Goal: Information Seeking & Learning: Learn about a topic

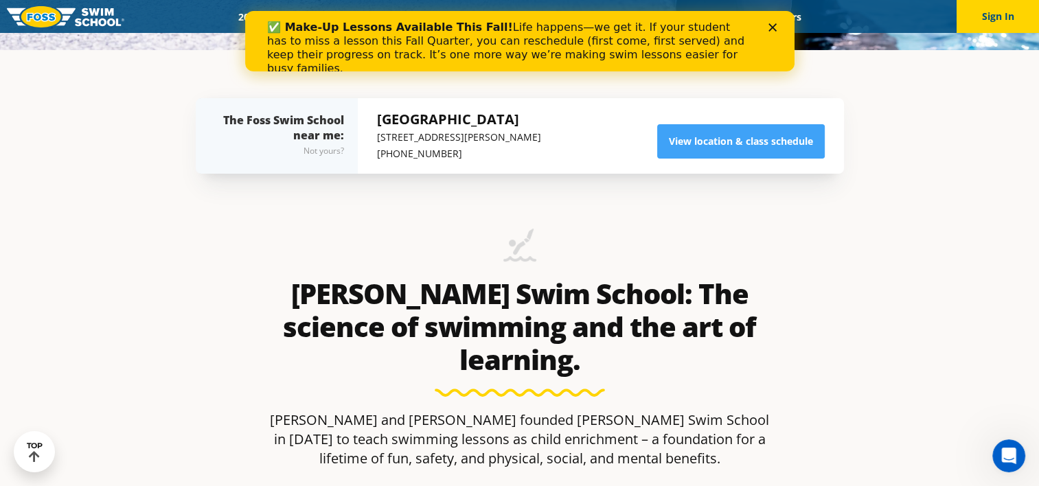
scroll to position [429, 0]
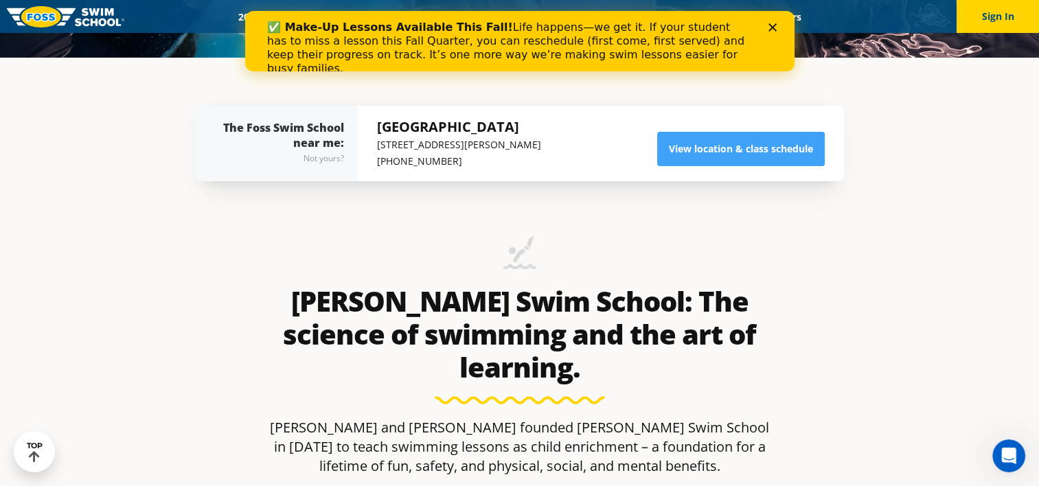
click at [1012, 470] on div "Open Intercom Messenger" at bounding box center [1008, 455] width 45 height 45
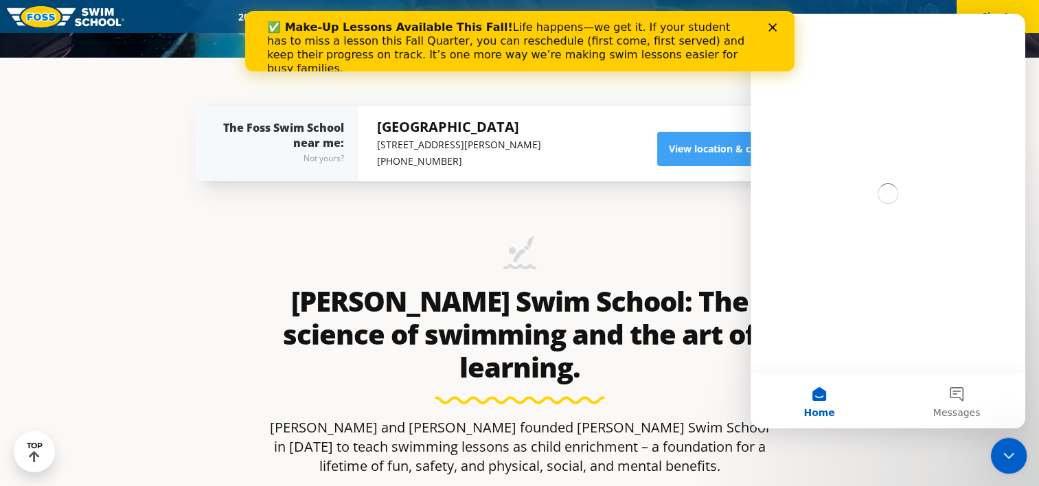
scroll to position [0, 0]
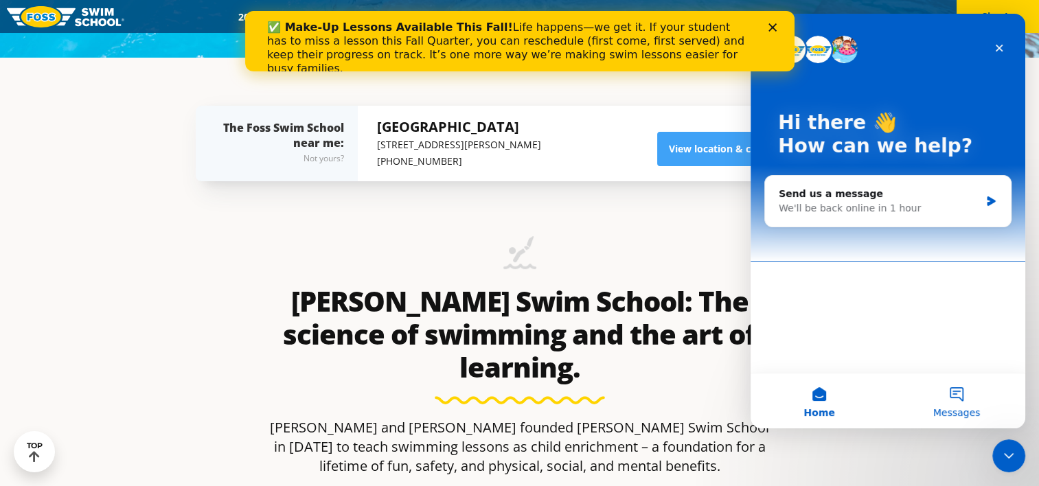
click at [969, 415] on span "Messages" at bounding box center [956, 413] width 47 height 10
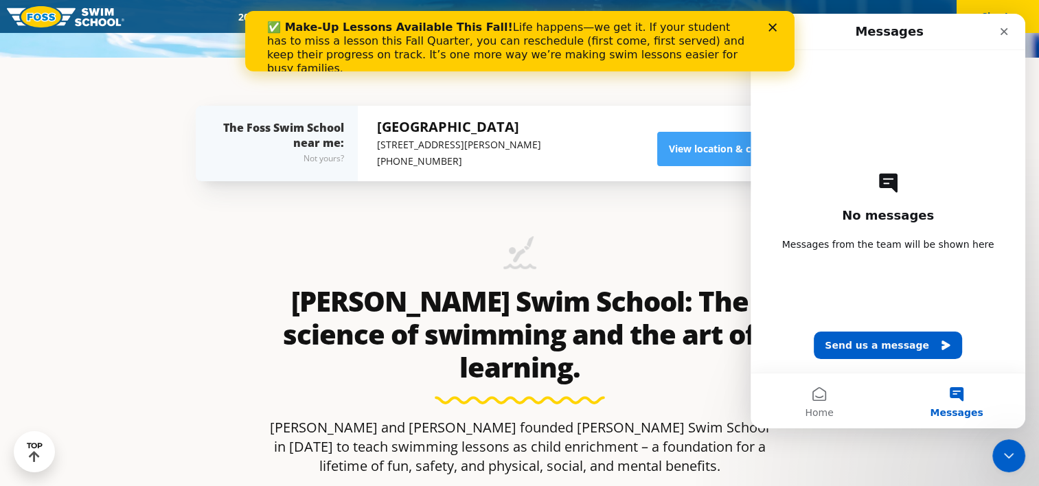
click at [922, 341] on button "Send us a message" at bounding box center [888, 345] width 148 height 27
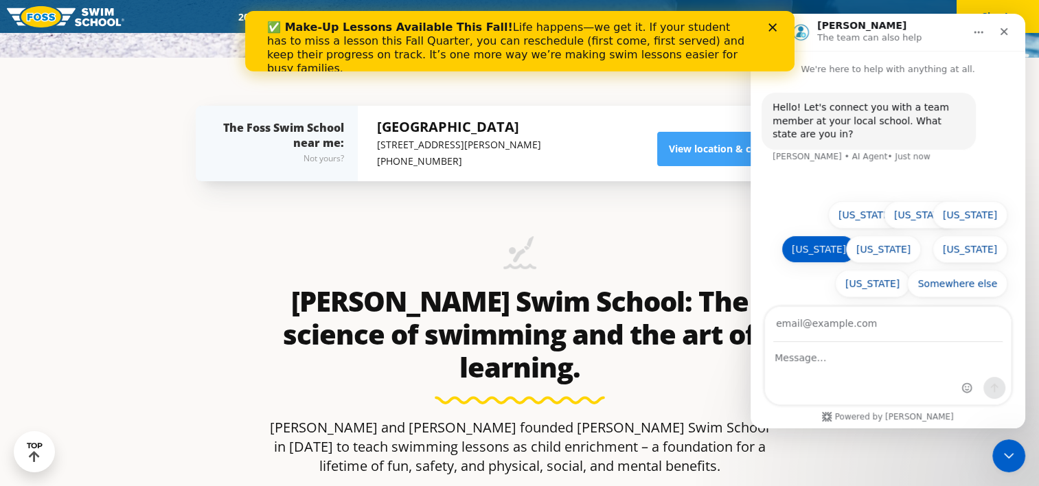
click at [828, 247] on button "[US_STATE]" at bounding box center [819, 249] width 75 height 27
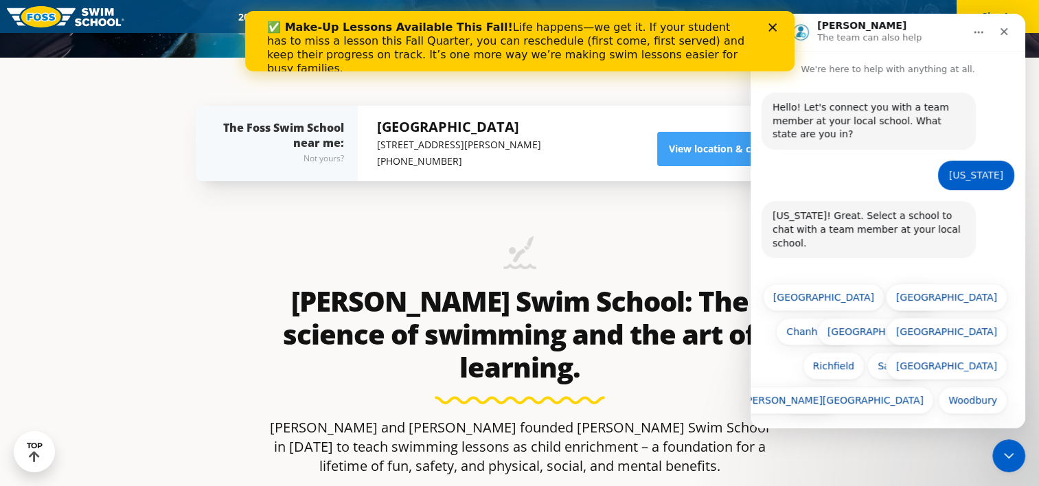
click at [907, 323] on button "[GEOGRAPHIC_DATA]" at bounding box center [878, 331] width 122 height 27
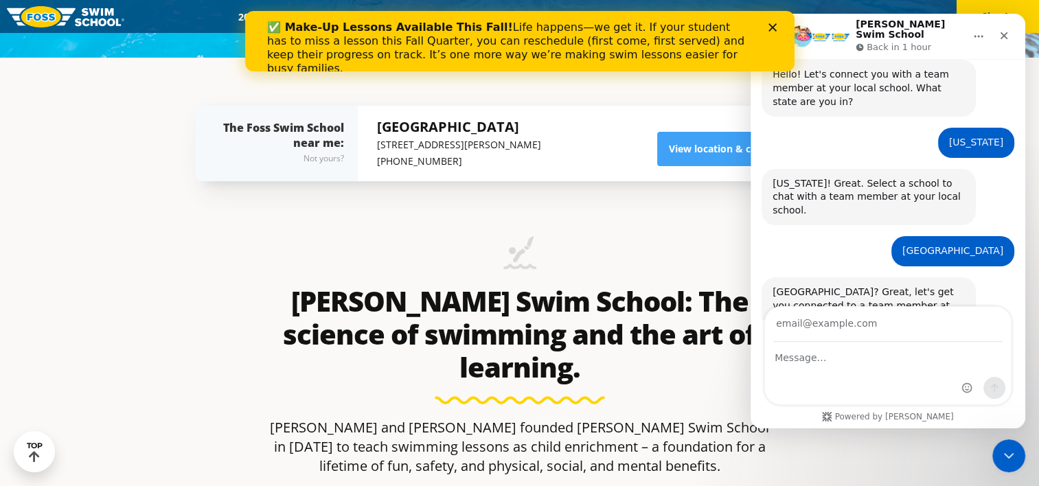
scroll to position [48, 0]
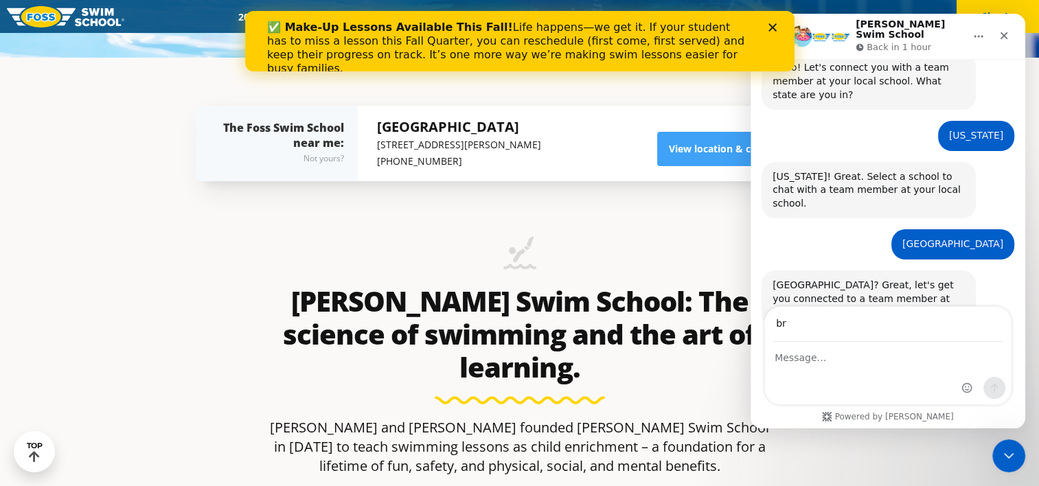
type input "brittanymumm@hotmail.com"
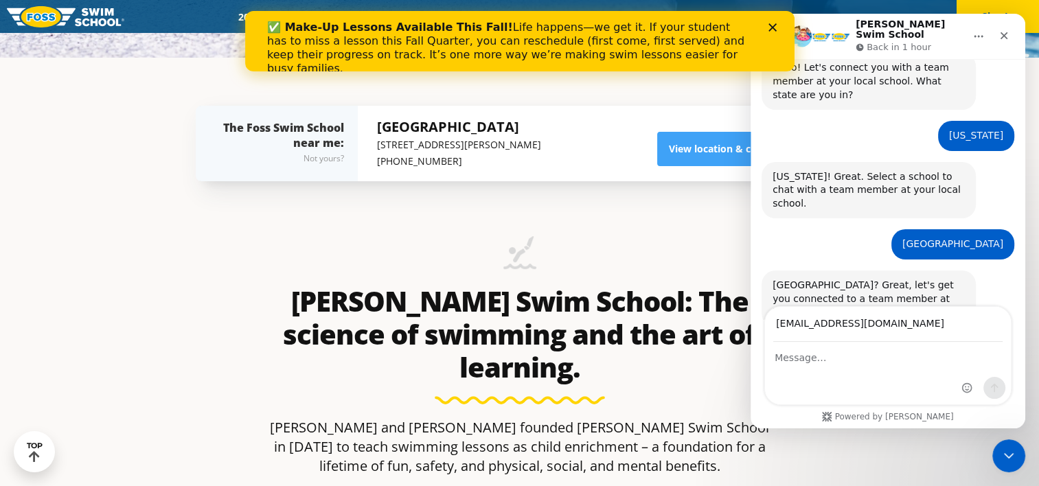
click at [808, 369] on div "Intercom messenger" at bounding box center [888, 374] width 246 height 62
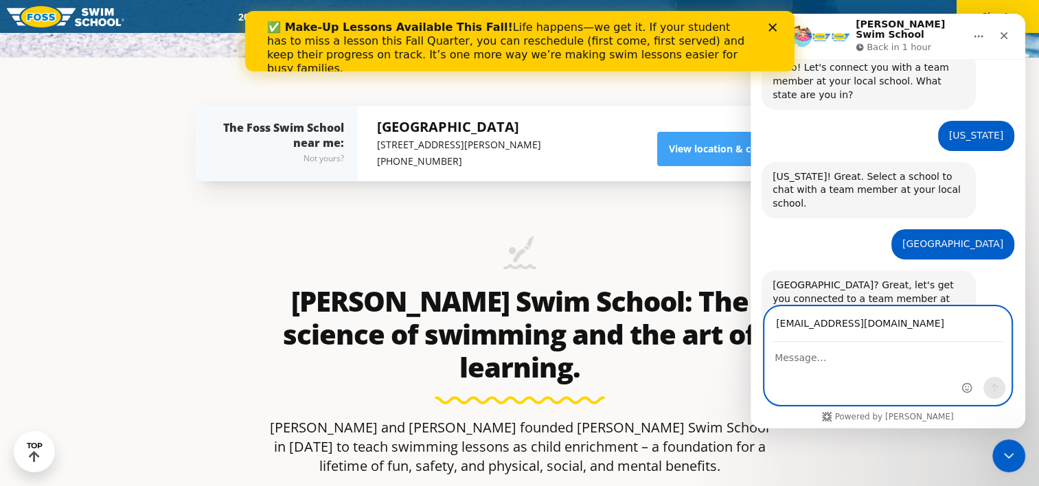
click at [823, 360] on textarea "Message…" at bounding box center [888, 354] width 246 height 23
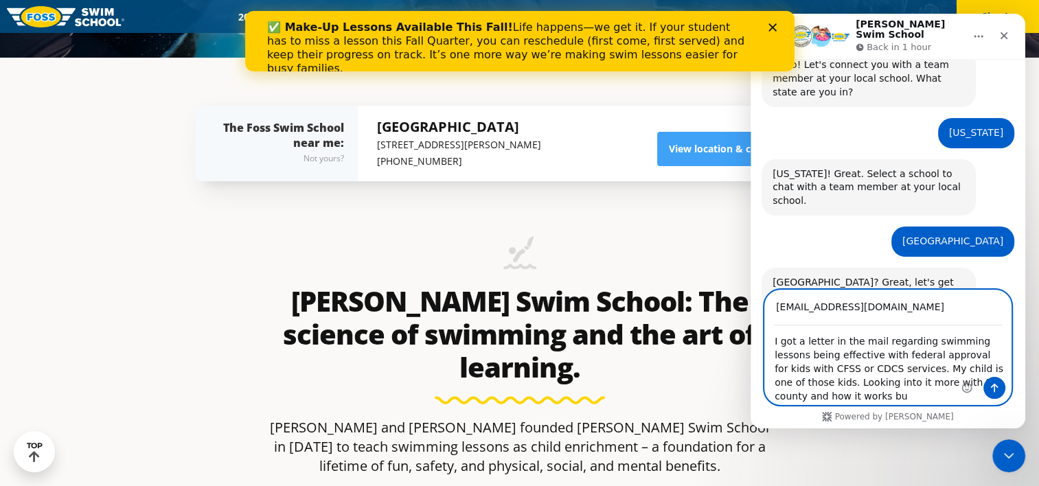
scroll to position [65, 0]
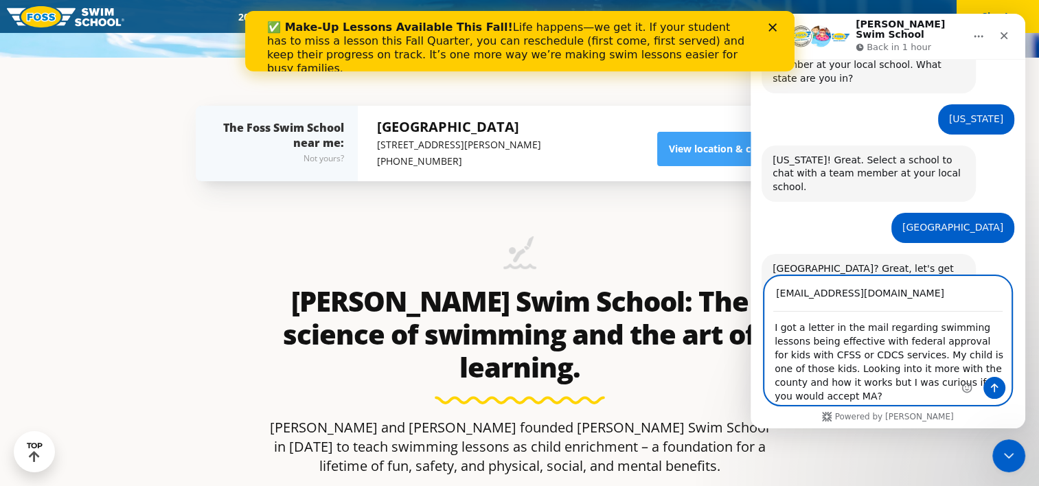
type textarea "I got a letter in the mail regarding swimming lessons being effective with fede…"
click at [997, 391] on icon "Send a message…" at bounding box center [994, 388] width 11 height 11
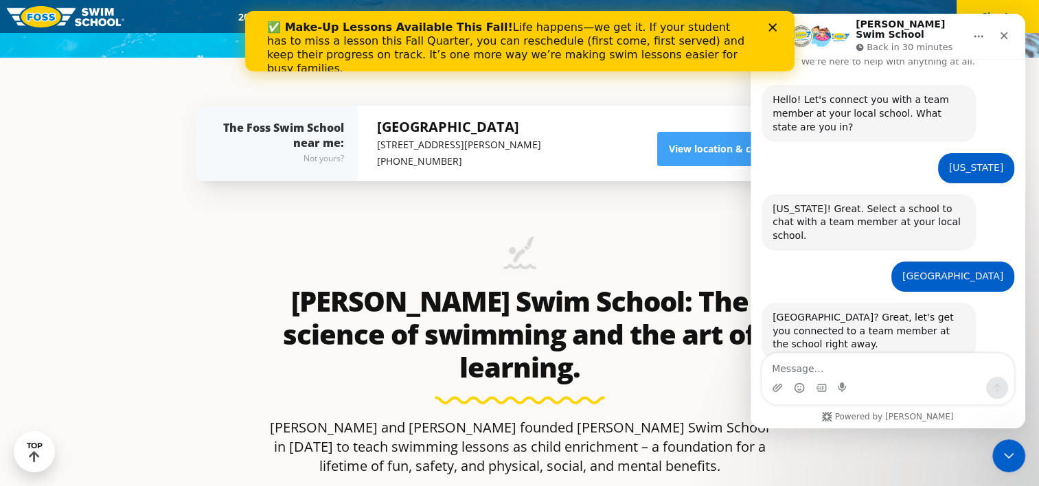
scroll to position [110, 0]
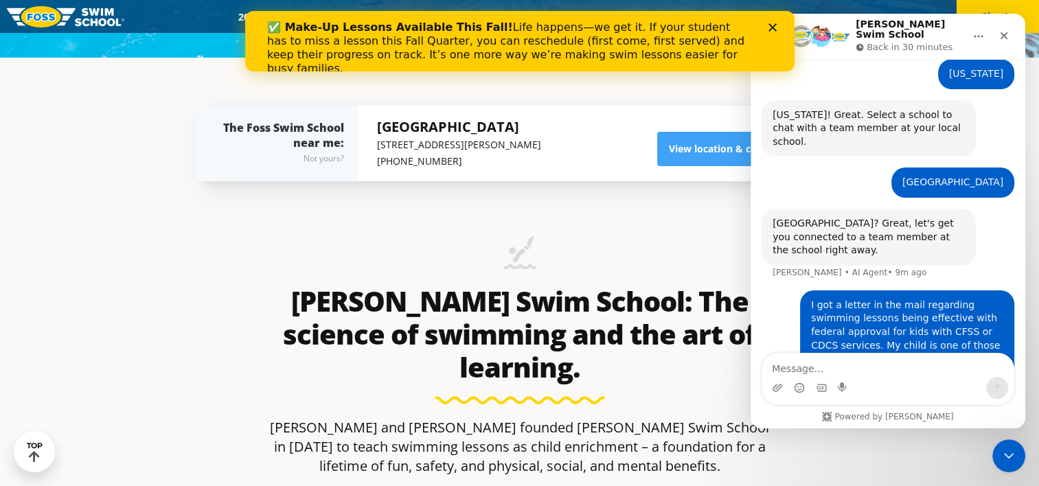
click at [768, 33] on div "✅ Make-Up Lessons Available This Fall! Life happens—we get it. If your student …" at bounding box center [518, 47] width 505 height 63
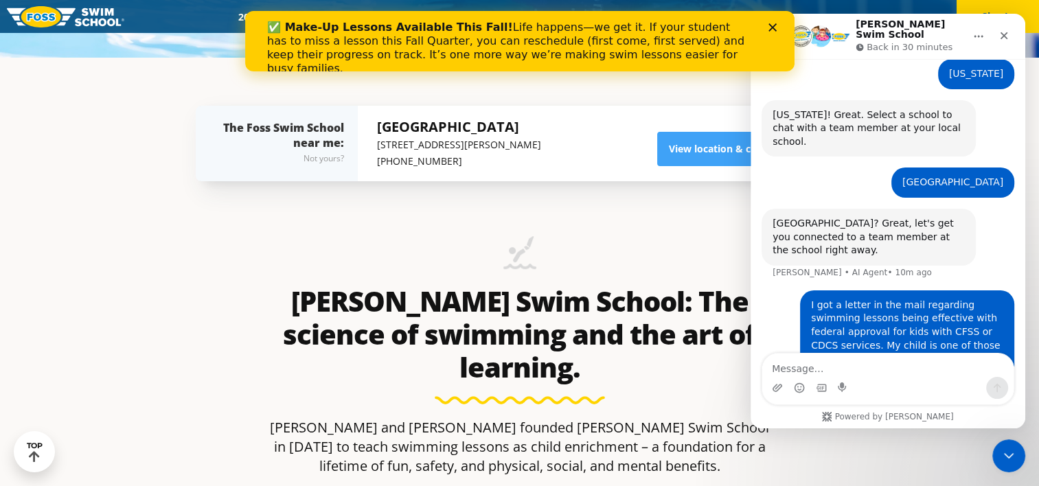
click at [771, 25] on polygon "Close" at bounding box center [772, 27] width 8 height 8
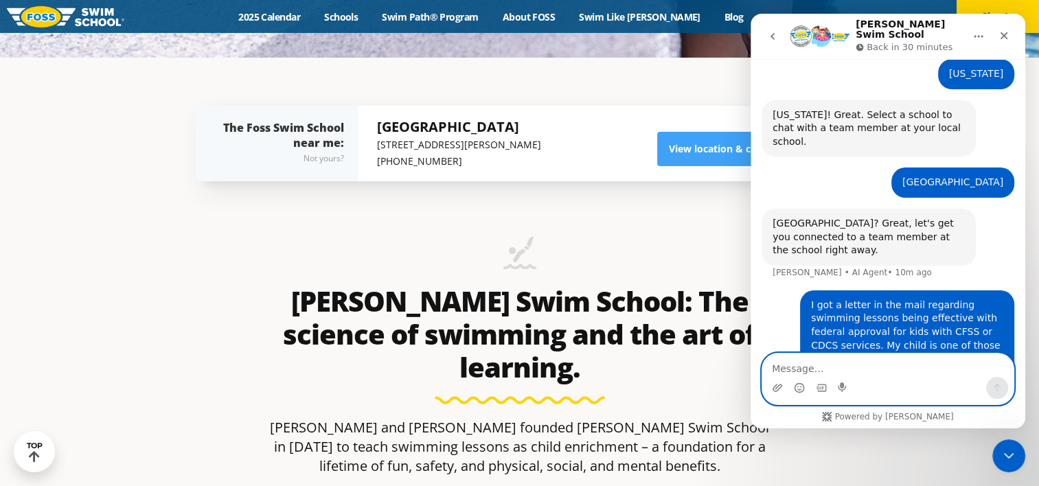
click at [893, 354] on textarea "Message…" at bounding box center [887, 365] width 251 height 23
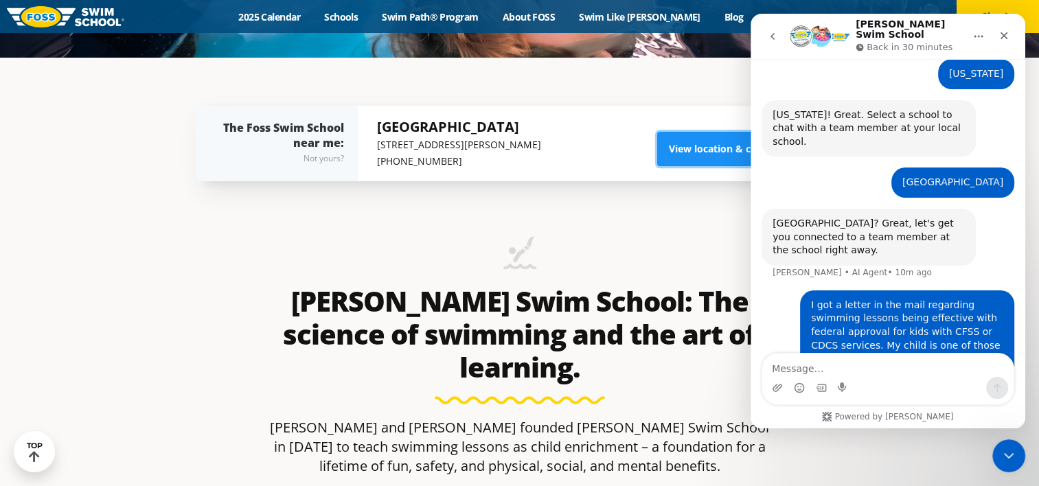
click at [694, 154] on link "View location & class schedule" at bounding box center [741, 149] width 168 height 34
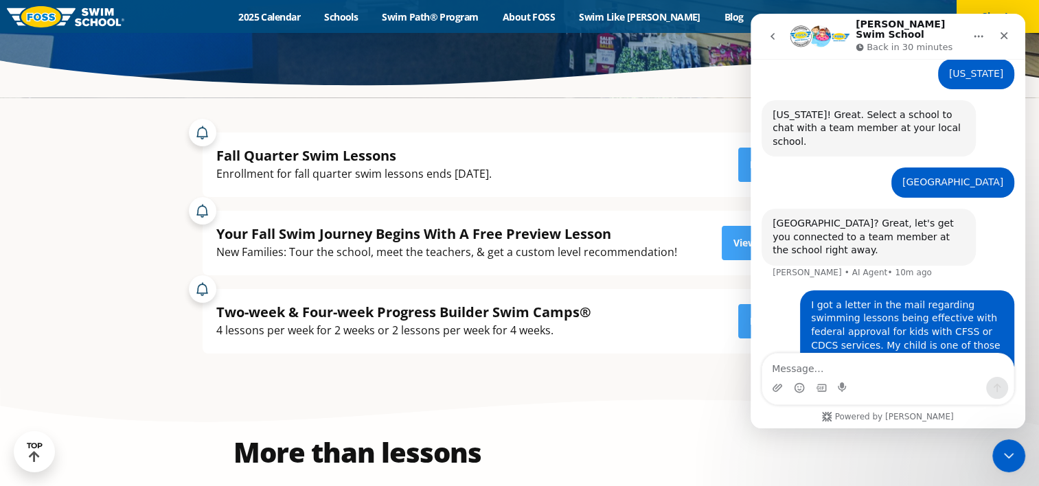
scroll to position [242, 0]
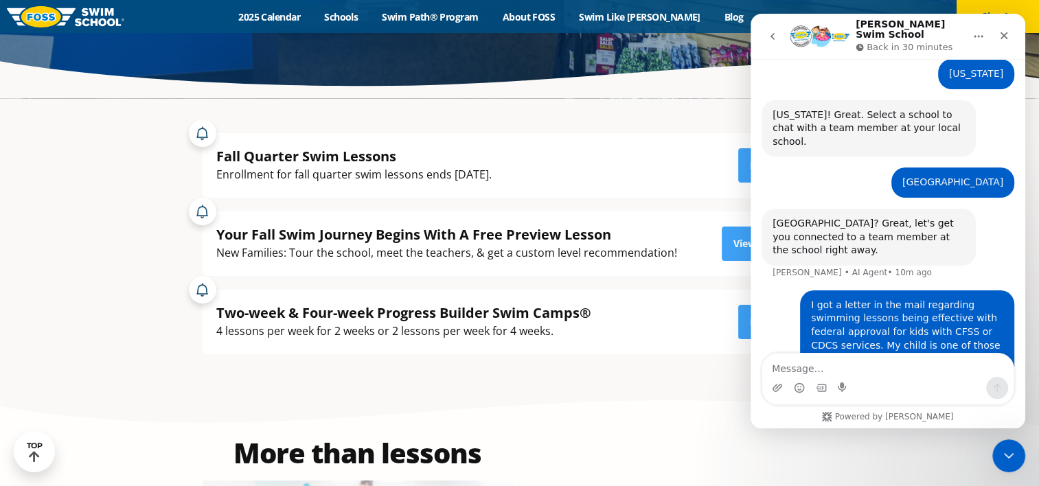
click at [767, 38] on button "go back" at bounding box center [773, 36] width 26 height 26
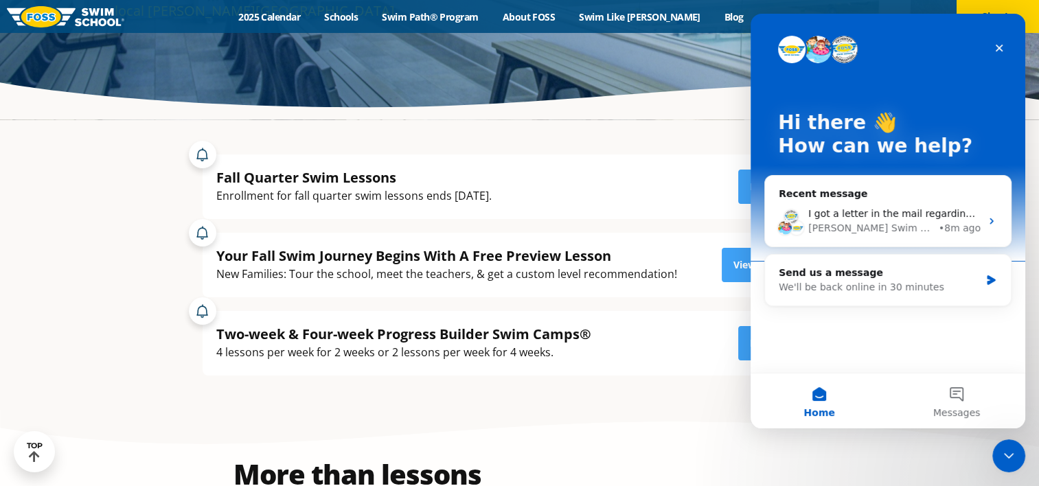
scroll to position [214, 0]
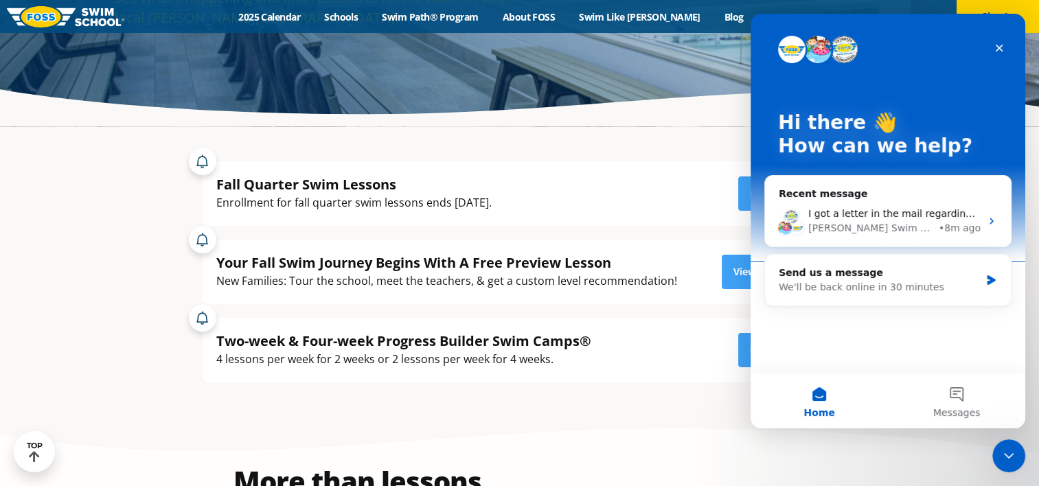
click at [1019, 470] on div "Close Intercom Messenger" at bounding box center [1008, 456] width 33 height 33
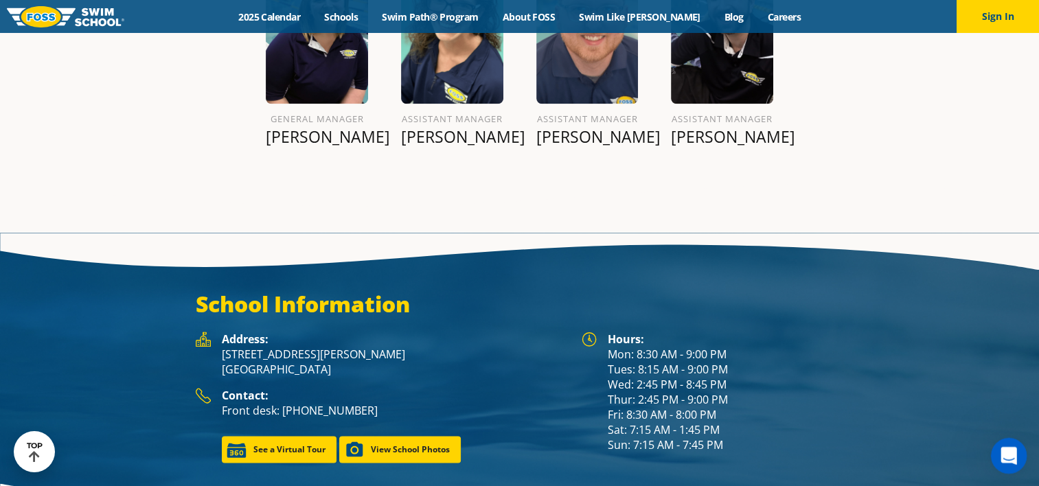
scroll to position [1751, 0]
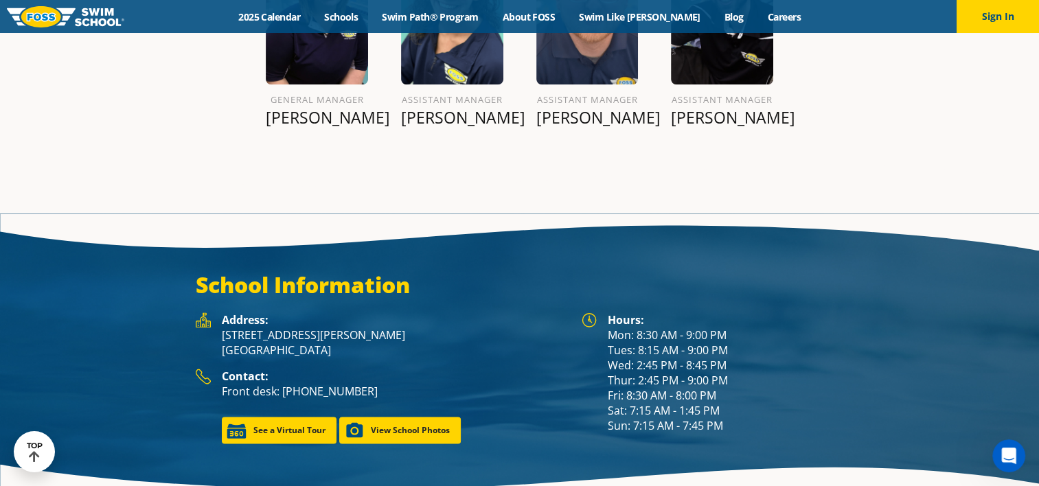
click at [672, 384] on div "Hours: Mon: 8:30 AM - 9:00 PM Tues: 8:15 AM - 9:00 PM Wed: 2:45 PM - 8:45 PM Th…" at bounding box center [726, 372] width 236 height 121
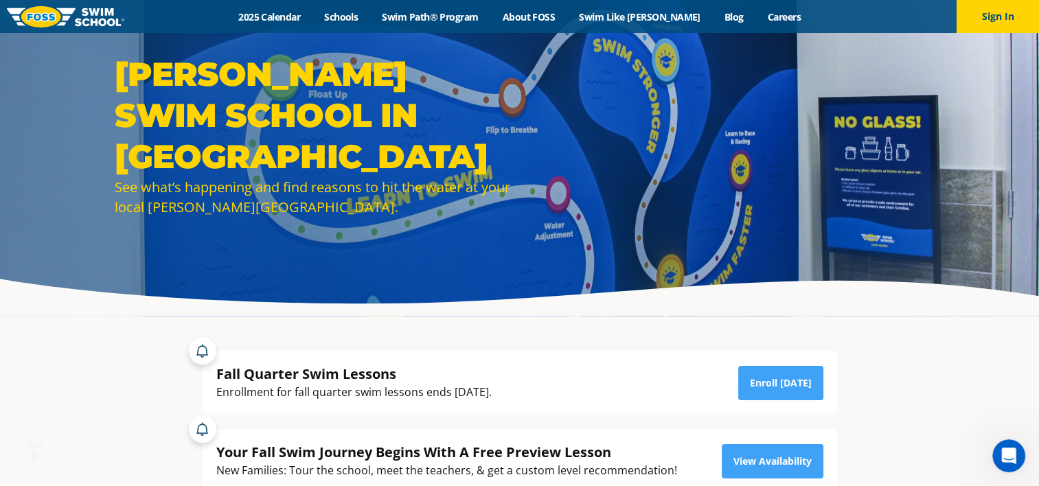
scroll to position [0, 0]
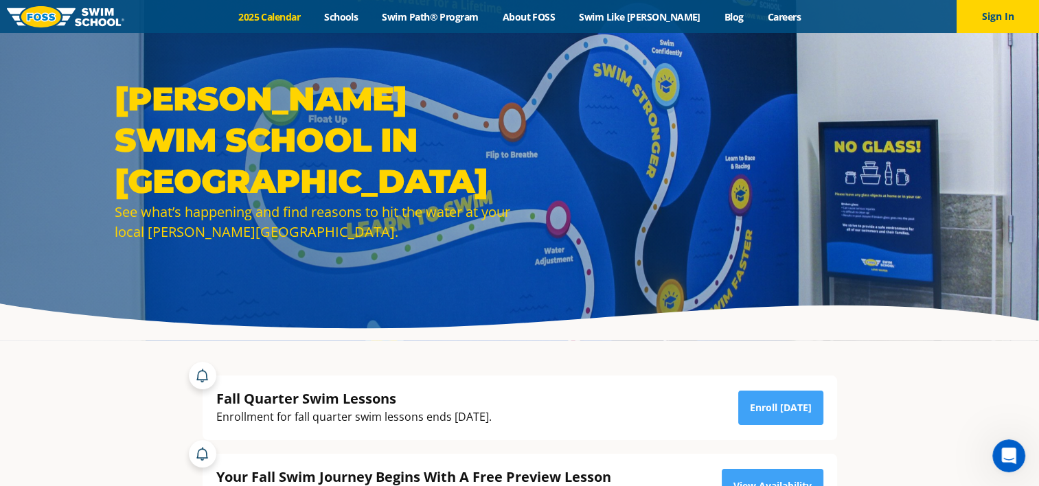
click at [299, 17] on link "2025 Calendar" at bounding box center [270, 16] width 86 height 13
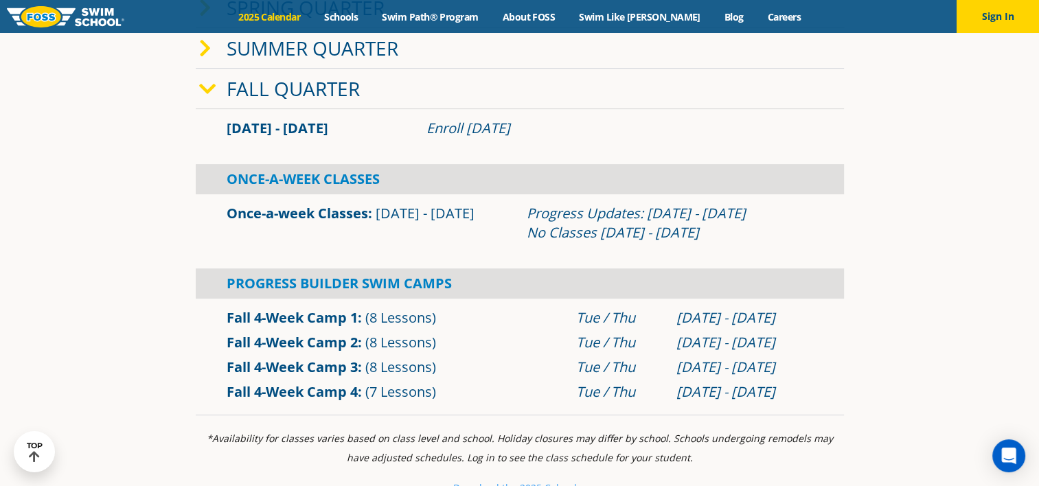
scroll to position [403, 0]
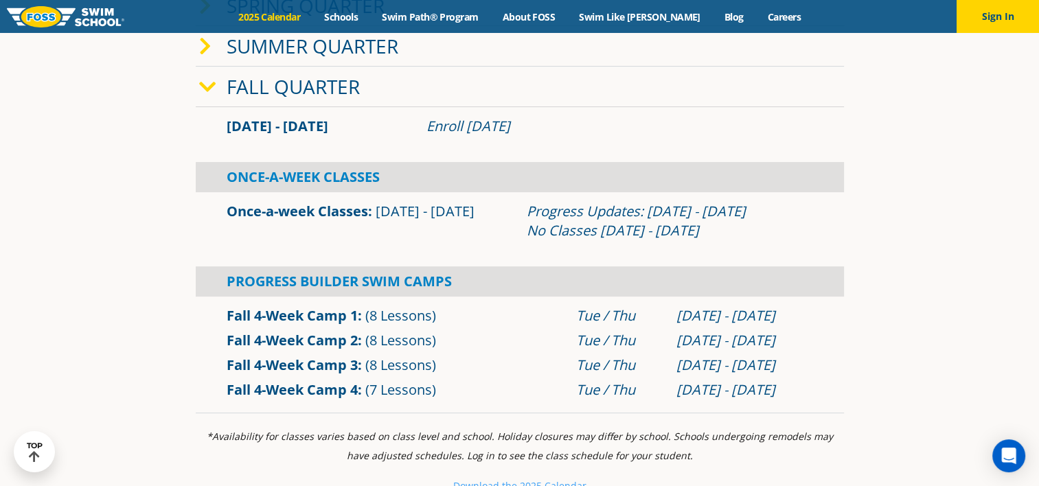
click at [345, 88] on link "Fall Quarter" at bounding box center [293, 86] width 133 height 26
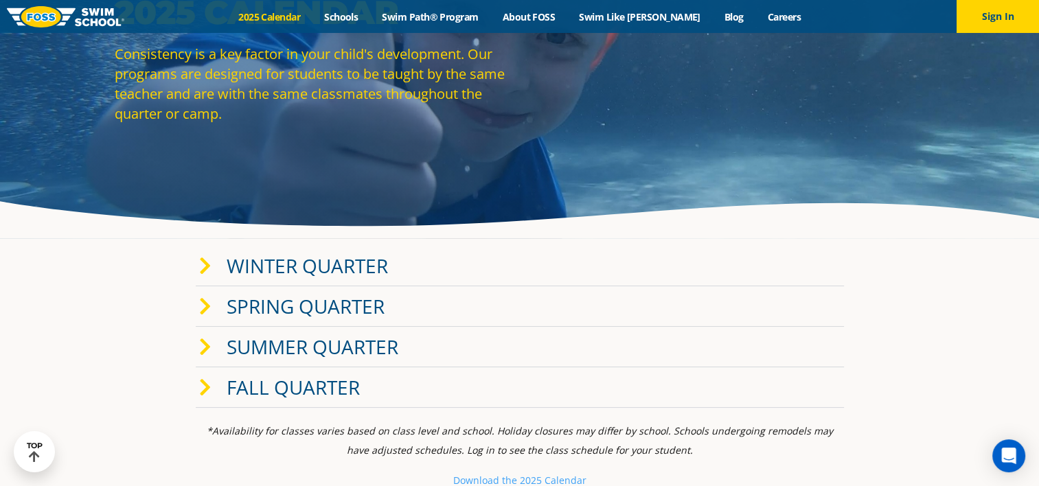
scroll to position [69, 0]
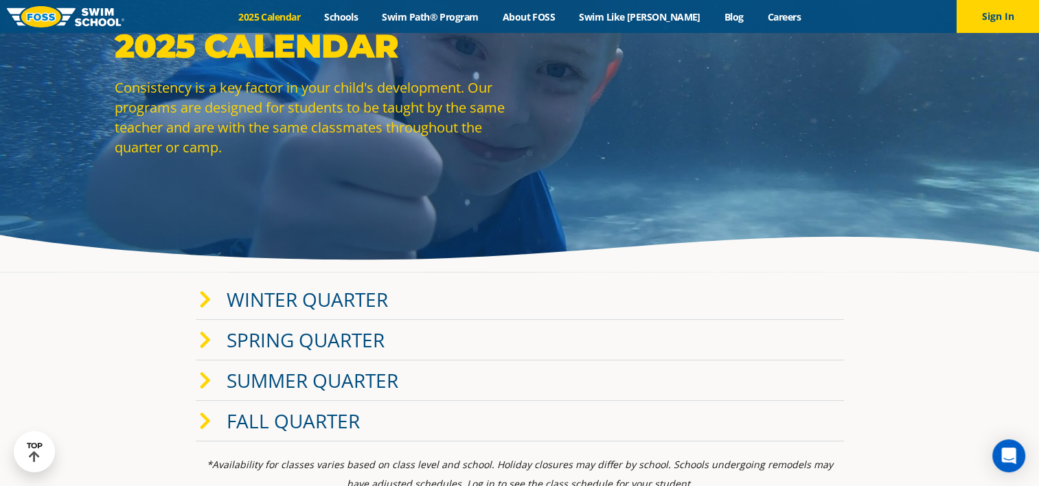
click at [370, 299] on link "Winter Quarter" at bounding box center [307, 299] width 161 height 26
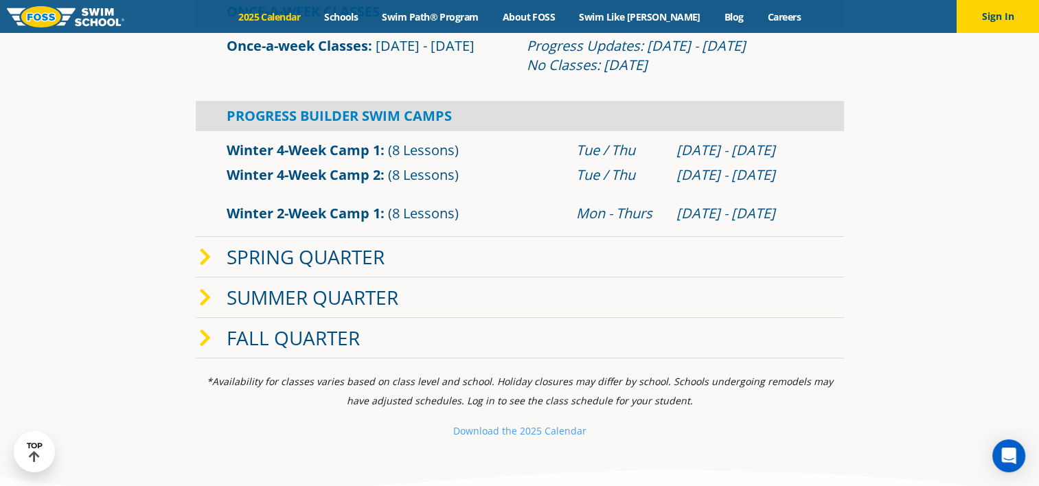
scroll to position [448, 0]
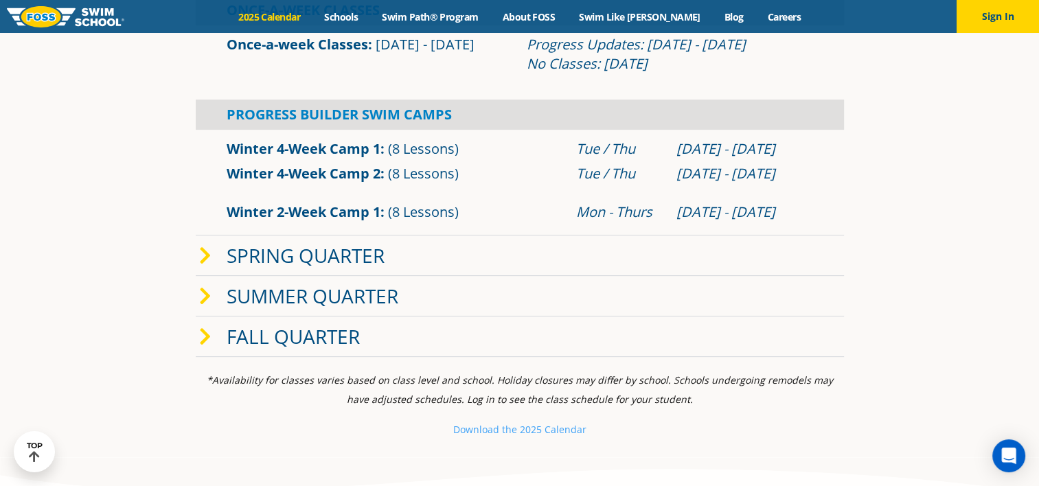
click at [791, 342] on div "Fall Quarter" at bounding box center [520, 337] width 648 height 41
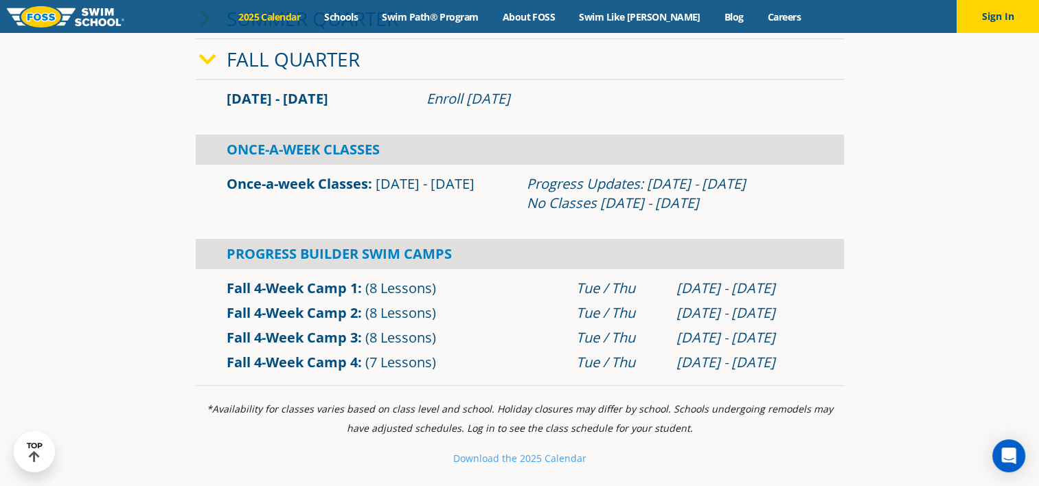
scroll to position [0, 0]
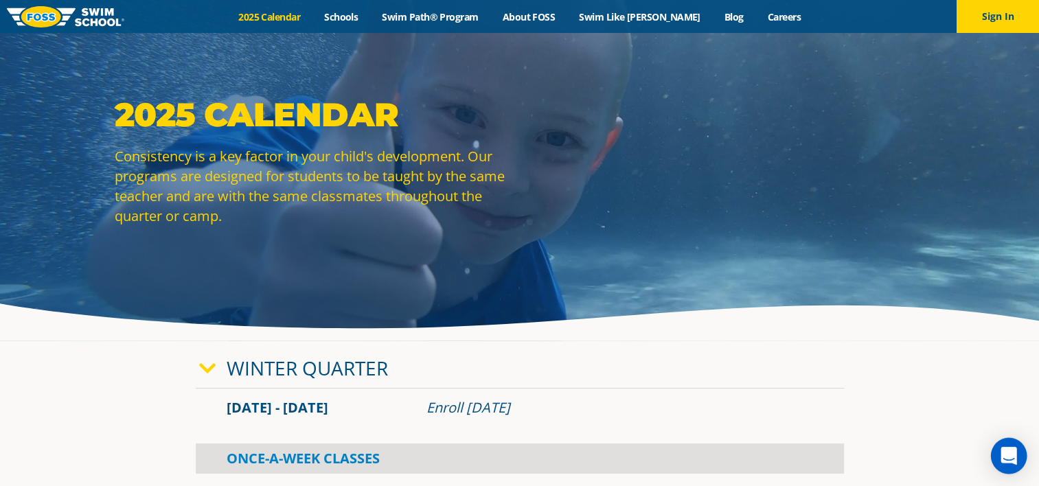
click at [1011, 456] on icon "Open Intercom Messenger" at bounding box center [1009, 456] width 16 height 18
